Goal: Check status

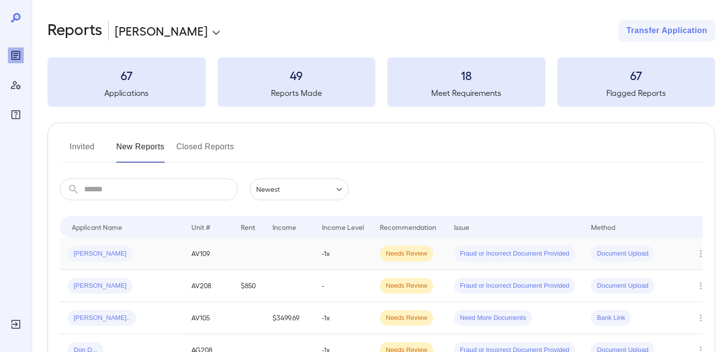
click at [118, 251] on div "[PERSON_NAME]" at bounding box center [122, 254] width 108 height 16
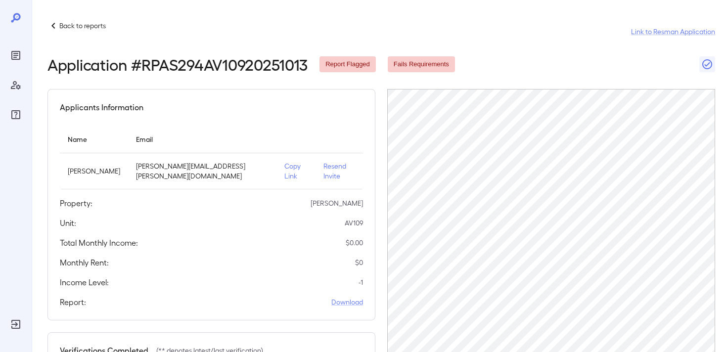
click at [84, 21] on p "Back to reports" at bounding box center [82, 26] width 46 height 10
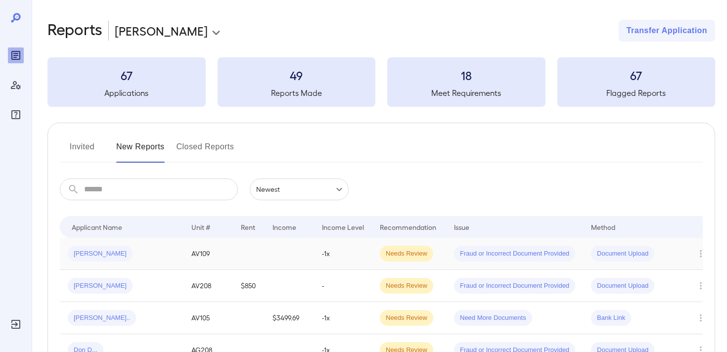
click at [144, 249] on div "[PERSON_NAME]" at bounding box center [122, 254] width 108 height 16
